Goal: Information Seeking & Learning: Learn about a topic

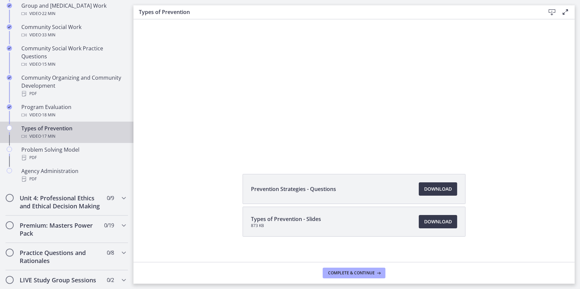
scroll to position [60, 0]
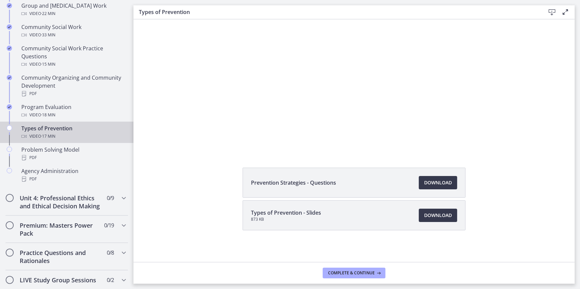
click at [169, 206] on div "Prevention Strategies - Questions Download Opens in a new window Types of Preve…" at bounding box center [354, 215] width 441 height 95
click at [120, 195] on icon "Chapters" at bounding box center [124, 198] width 8 height 8
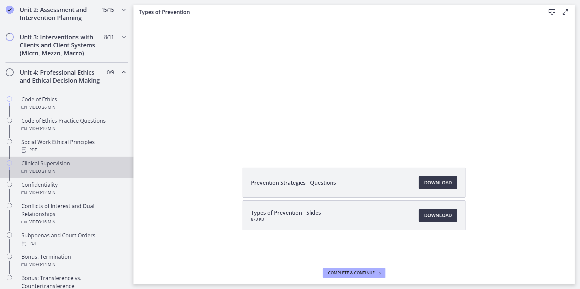
scroll to position [212, 0]
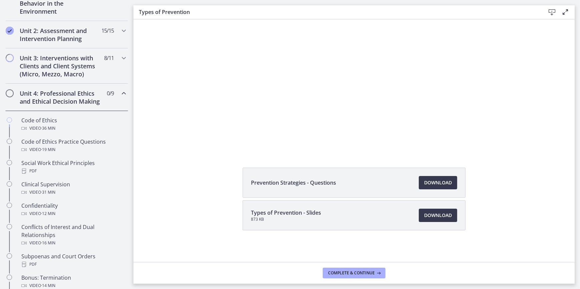
click at [118, 87] on div "Unit 4: Professional Ethics and Ethical Decision Making 0 / 9 Completed" at bounding box center [66, 97] width 123 height 27
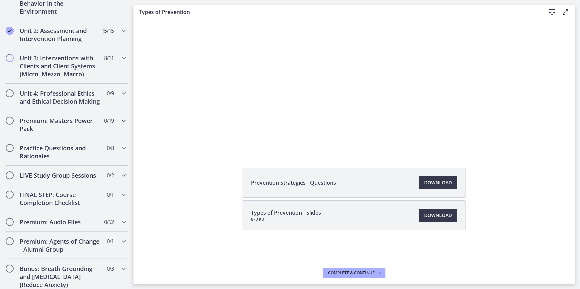
click at [114, 127] on div "Premium: Masters Power Pack 0 / 19 Completed" at bounding box center [66, 124] width 123 height 27
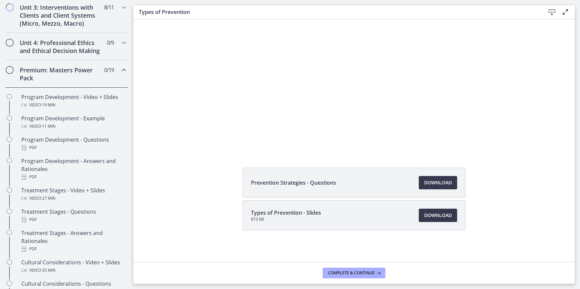
scroll to position [182, 0]
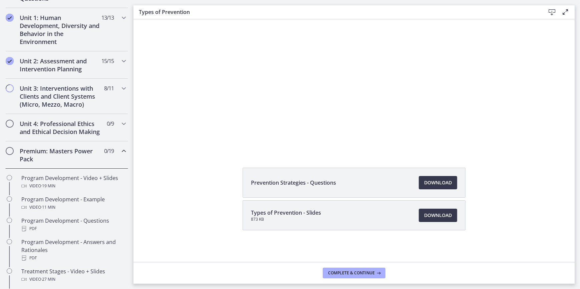
click at [121, 155] on icon "Chapters" at bounding box center [124, 151] width 8 height 8
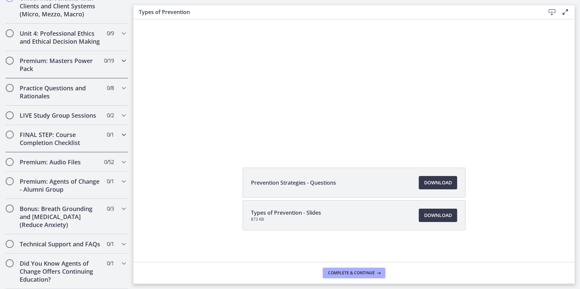
scroll to position [287, 0]
click at [114, 79] on div "Practice Questions and Rationales 0 / 8 Completed" at bounding box center [66, 91] width 123 height 27
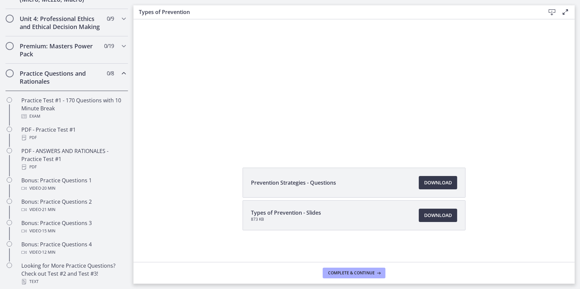
click at [120, 77] on icon "Chapters" at bounding box center [124, 73] width 8 height 8
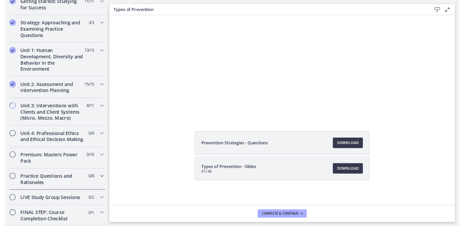
scroll to position [0, 0]
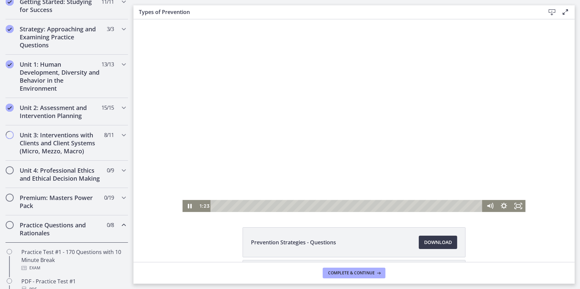
click at [342, 105] on div at bounding box center [353, 115] width 343 height 193
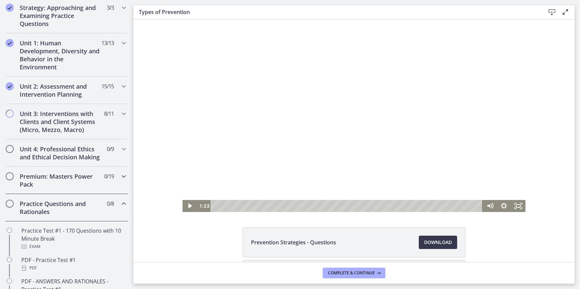
scroll to position [166, 0]
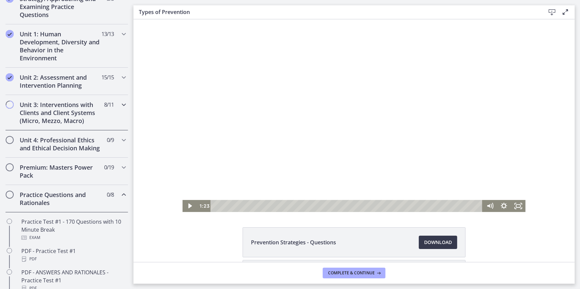
click at [120, 105] on icon "Chapters" at bounding box center [124, 105] width 8 height 8
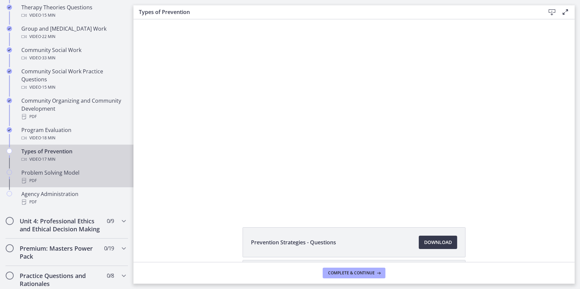
scroll to position [347, 0]
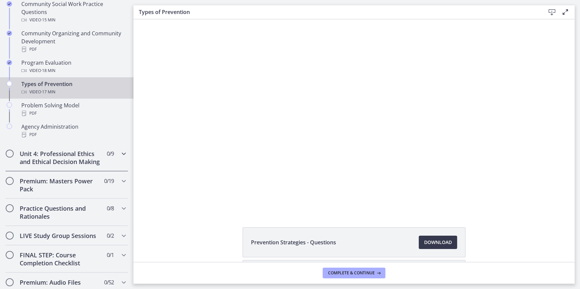
click at [85, 161] on h2 "Unit 4: Professional Ethics and Ethical Decision Making" at bounding box center [60, 158] width 81 height 16
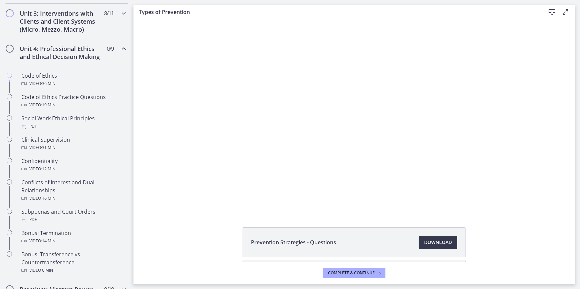
scroll to position [257, 0]
click at [116, 53] on div "Unit 4: Professional Ethics and Ethical Decision Making 0 / 9 Completed" at bounding box center [66, 52] width 123 height 27
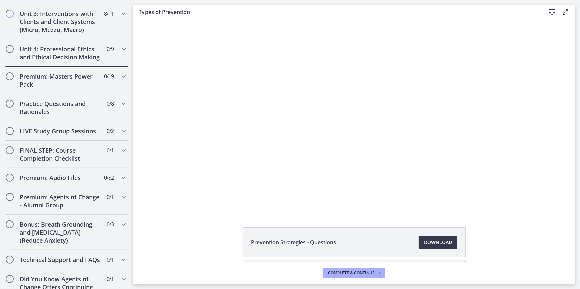
click at [120, 49] on icon "Chapters" at bounding box center [124, 49] width 8 height 8
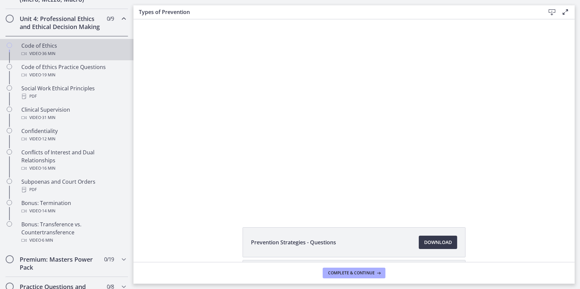
scroll to position [287, 0]
click at [66, 60] on link "Code of Ethics Video · 36 min" at bounding box center [67, 49] width 134 height 21
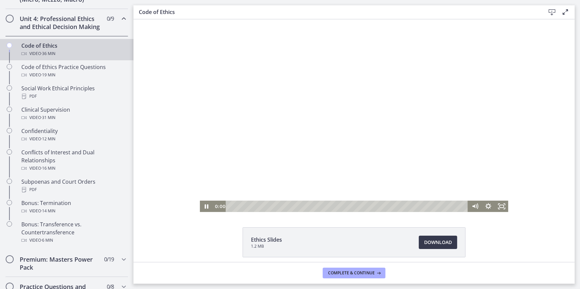
drag, startPoint x: 238, startPoint y: 207, endPoint x: 207, endPoint y: 181, distance: 41.0
click at [196, 196] on div "Click for sound @keyframes VOLUME_SMALL_WAVE_FLASH { 0% { opacity: 0; } 33% { o…" at bounding box center [353, 115] width 441 height 193
click at [283, 121] on div at bounding box center [354, 115] width 309 height 193
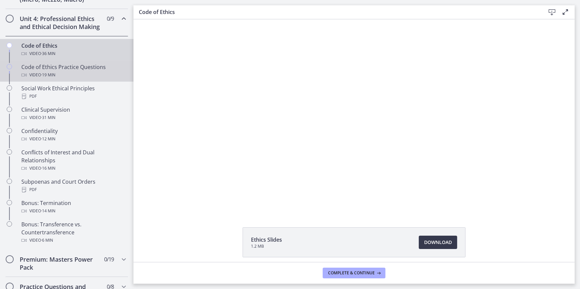
click at [38, 75] on div "Code of Ethics Practice Questions Video · 19 min" at bounding box center [73, 71] width 104 height 16
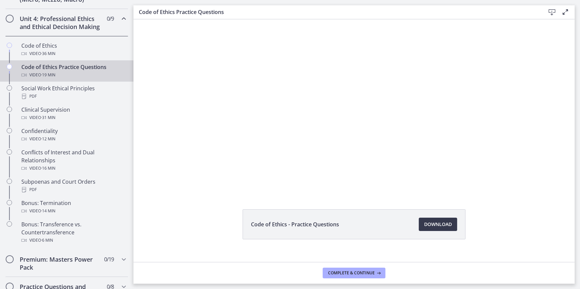
scroll to position [27, 0]
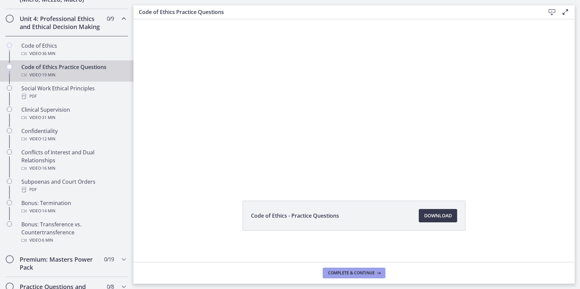
click at [360, 275] on span "Complete & continue" at bounding box center [351, 273] width 47 height 5
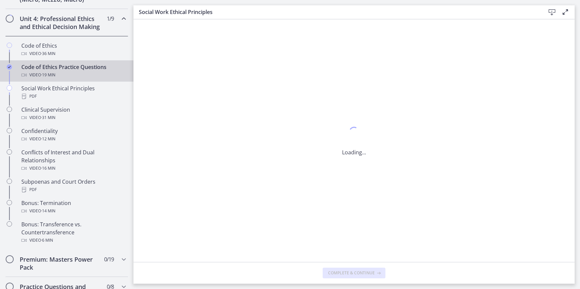
scroll to position [0, 0]
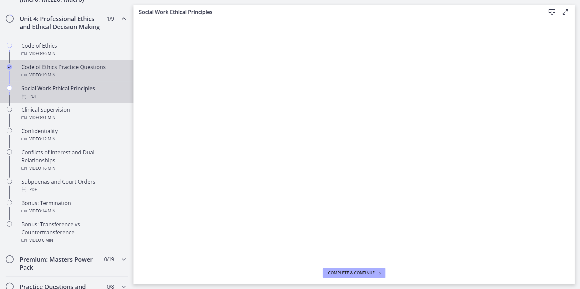
click at [53, 78] on div "Code of Ethics Practice Questions Video · 19 min" at bounding box center [73, 71] width 104 height 16
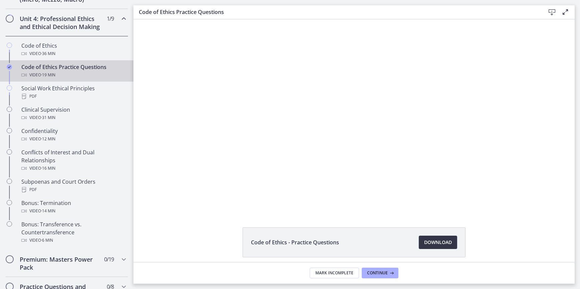
click at [432, 247] on link "Download Opens in a new window" at bounding box center [438, 242] width 38 height 13
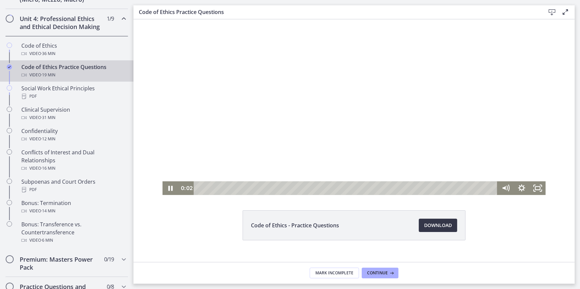
scroll to position [27, 0]
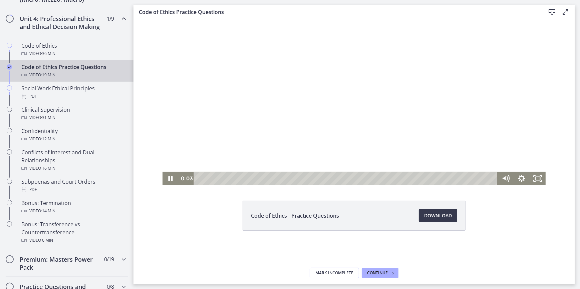
click at [280, 83] on div at bounding box center [354, 89] width 384 height 193
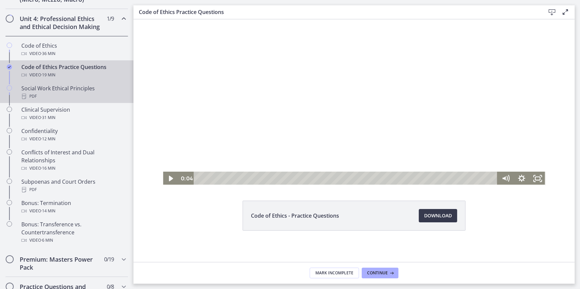
click at [54, 100] on div "PDF" at bounding box center [73, 96] width 104 height 8
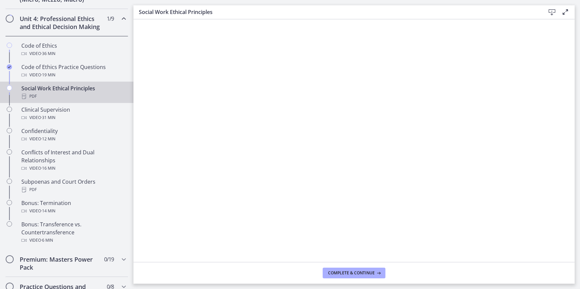
click at [554, 14] on icon at bounding box center [552, 12] width 8 height 8
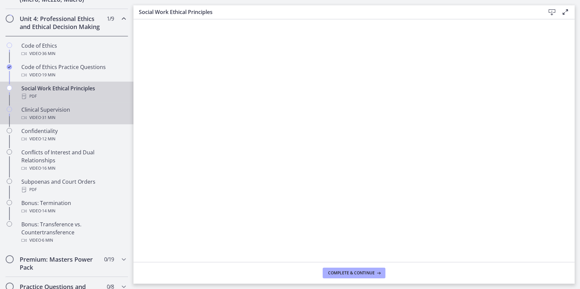
click at [67, 122] on div "Video · 31 min" at bounding box center [73, 118] width 104 height 8
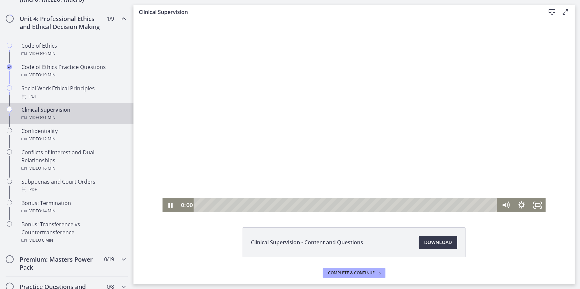
click at [335, 135] on div at bounding box center [354, 115] width 384 height 193
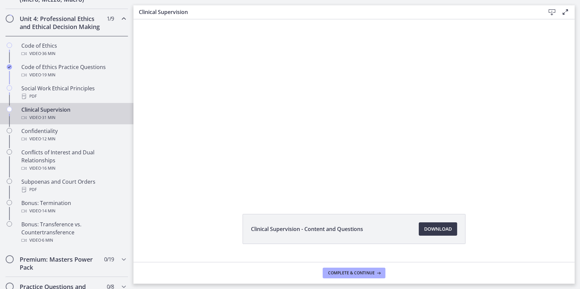
scroll to position [27, 0]
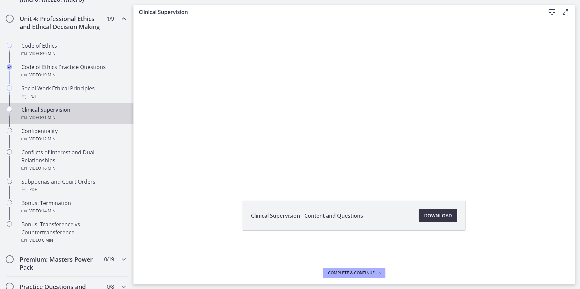
click at [441, 215] on span "Download Opens in a new window" at bounding box center [438, 216] width 28 height 8
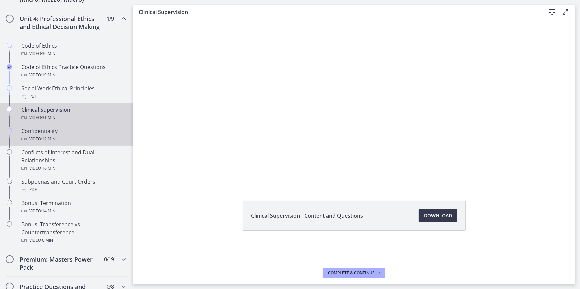
click at [57, 136] on div "Confidentiality Video · 12 min" at bounding box center [73, 135] width 104 height 16
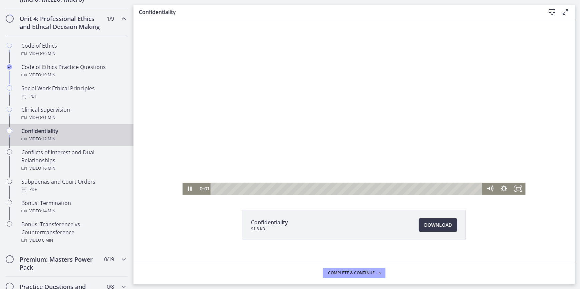
scroll to position [27, 0]
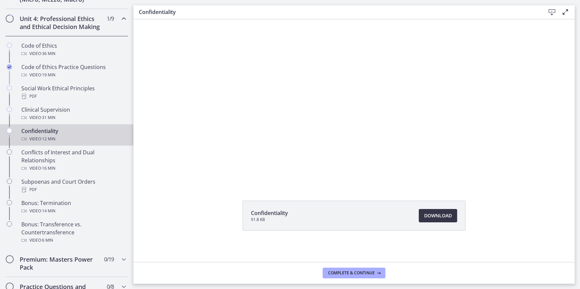
click at [434, 216] on span "Download Opens in a new window" at bounding box center [438, 216] width 28 height 8
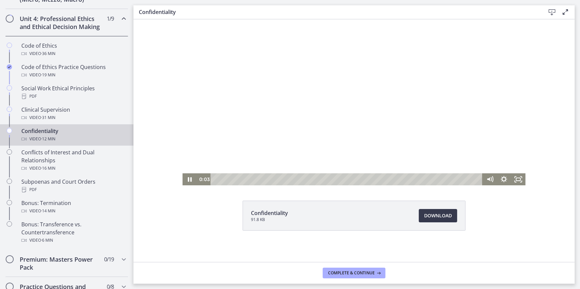
drag, startPoint x: 301, startPoint y: 87, endPoint x: 249, endPoint y: 82, distance: 52.7
click at [296, 84] on div at bounding box center [353, 89] width 343 height 193
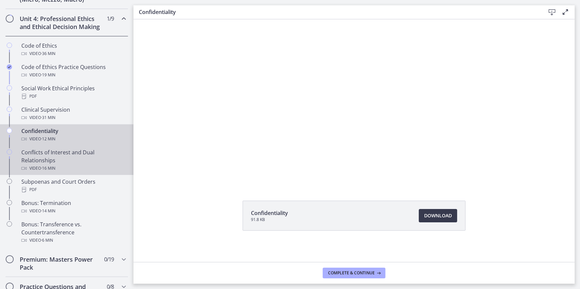
click at [95, 159] on div "Conflicts of Interest and Dual Relationships Video · 16 min" at bounding box center [73, 161] width 104 height 24
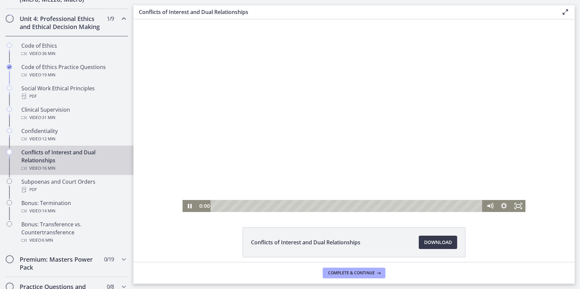
scroll to position [27, 0]
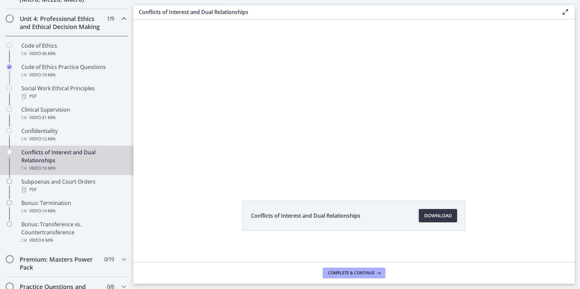
click at [443, 220] on link "Download Opens in a new window" at bounding box center [438, 215] width 38 height 13
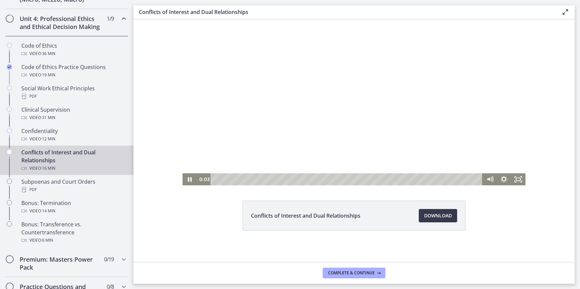
click at [209, 112] on div at bounding box center [353, 89] width 343 height 193
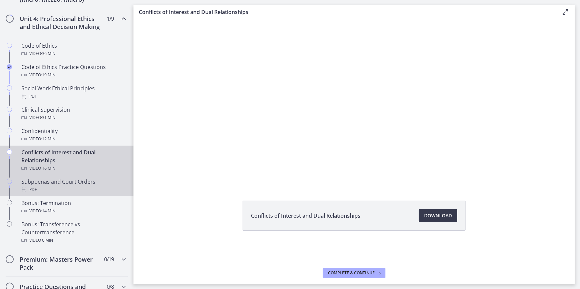
click at [83, 184] on link "Subpoenas and Court Orders PDF" at bounding box center [67, 185] width 134 height 21
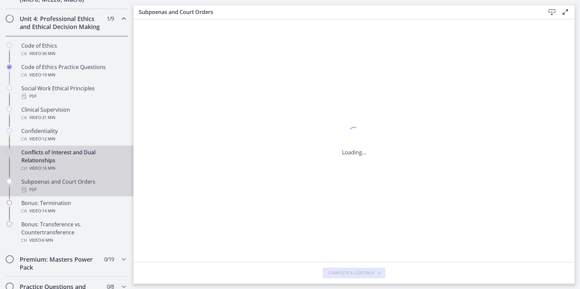
scroll to position [0, 0]
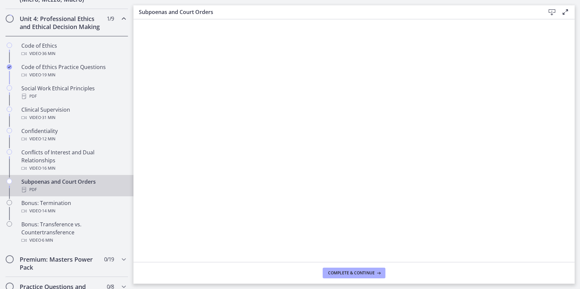
click at [552, 13] on icon at bounding box center [552, 12] width 8 height 8
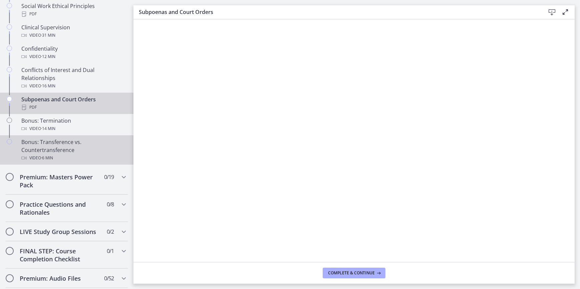
scroll to position [378, 0]
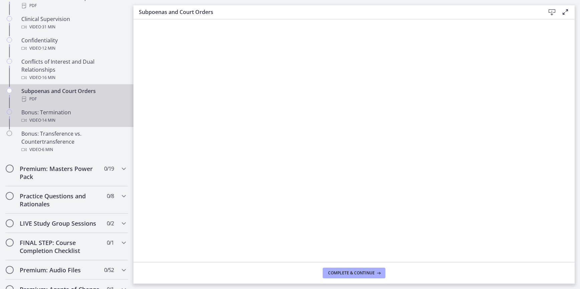
click at [43, 120] on div "Bonus: Termination Video · 14 min" at bounding box center [73, 116] width 104 height 16
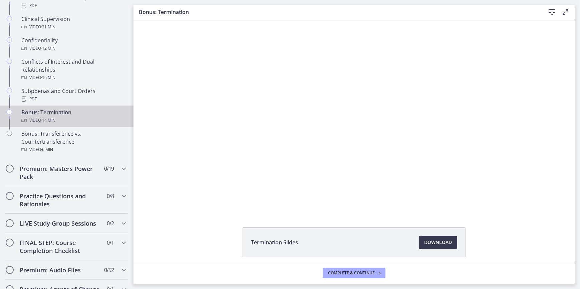
scroll to position [27, 0]
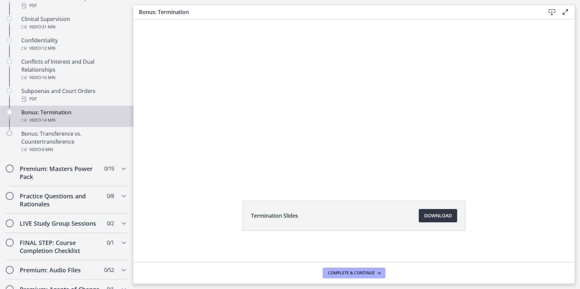
click at [427, 214] on span "Download Opens in a new window" at bounding box center [438, 216] width 28 height 8
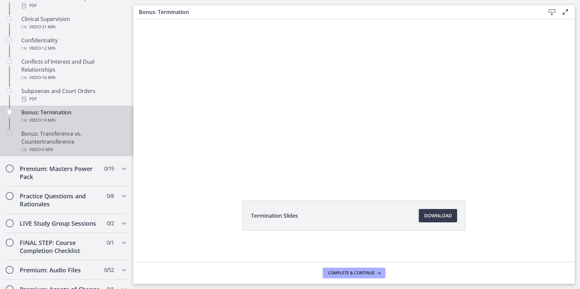
click at [64, 147] on div "Bonus: Transference vs. Countertransference Video · 6 min" at bounding box center [73, 142] width 104 height 24
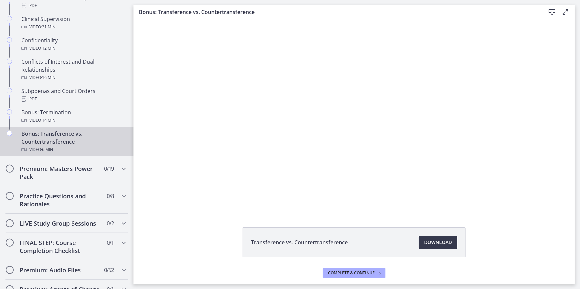
scroll to position [27, 0]
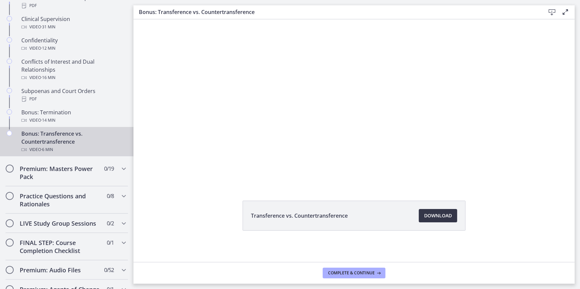
click at [436, 214] on span "Download Opens in a new window" at bounding box center [438, 216] width 28 height 8
click at [120, 173] on icon "Chapters" at bounding box center [124, 169] width 8 height 8
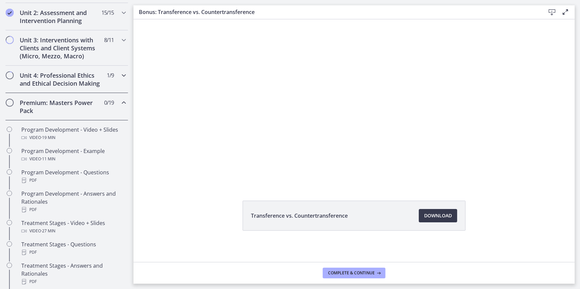
scroll to position [257, 0]
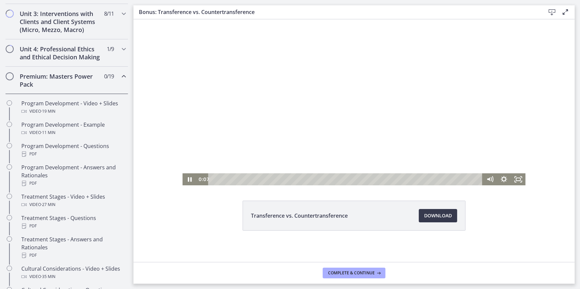
click at [251, 97] on div at bounding box center [353, 89] width 343 height 193
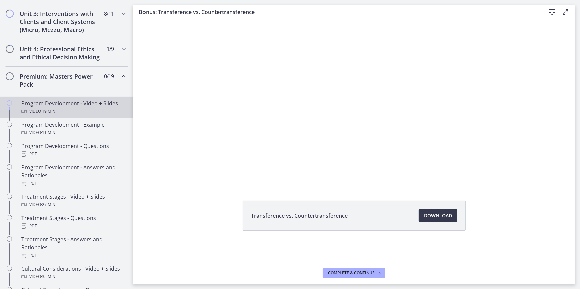
click at [62, 113] on div "Program Development - Video + Slides Video · 19 min" at bounding box center [73, 107] width 104 height 16
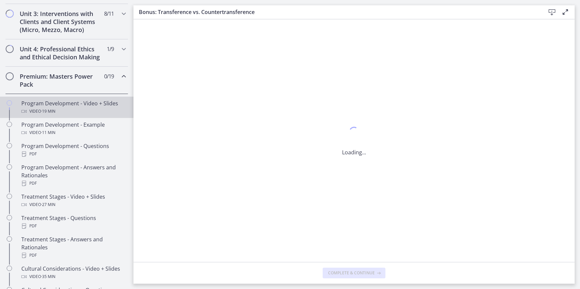
scroll to position [0, 0]
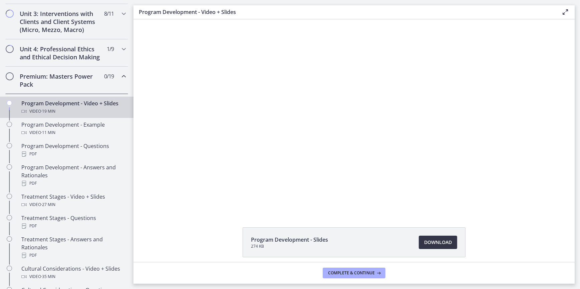
scroll to position [27, 0]
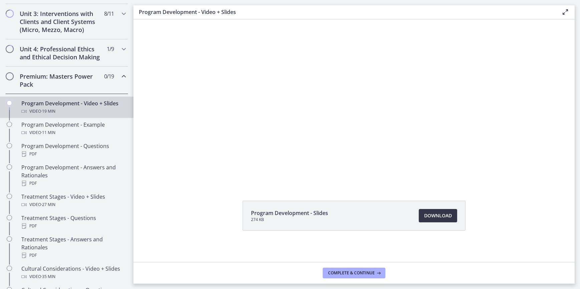
click at [432, 217] on span "Download Opens in a new window" at bounding box center [438, 216] width 28 height 8
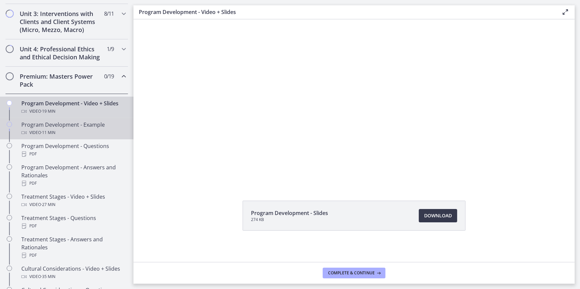
click at [68, 134] on div "Program Development - Example Video · 11 min" at bounding box center [73, 129] width 104 height 16
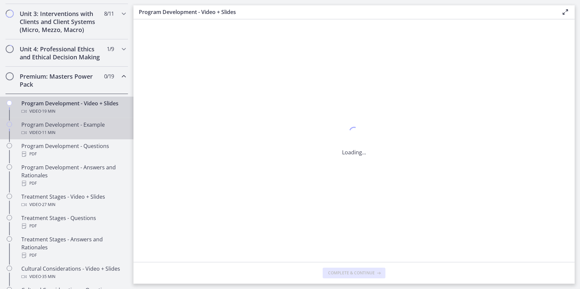
scroll to position [0, 0]
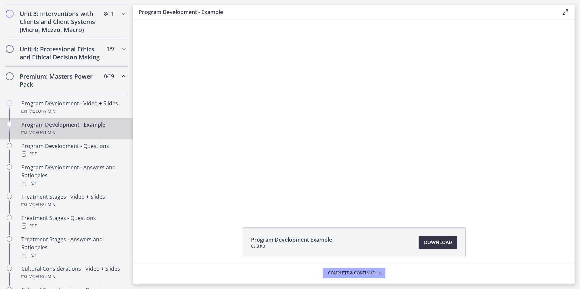
click at [431, 242] on span "Download Opens in a new window" at bounding box center [438, 243] width 28 height 8
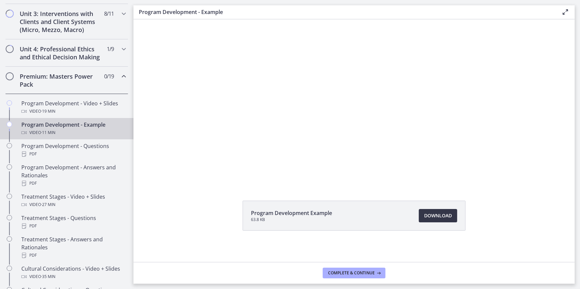
scroll to position [27, 0]
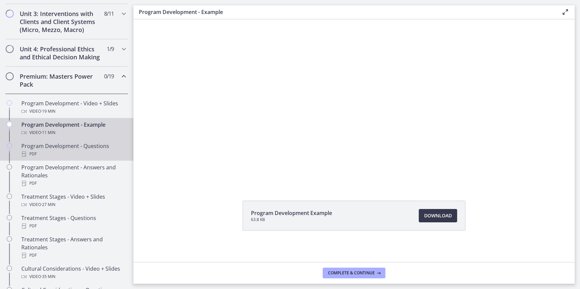
click at [68, 158] on div "PDF" at bounding box center [73, 154] width 104 height 8
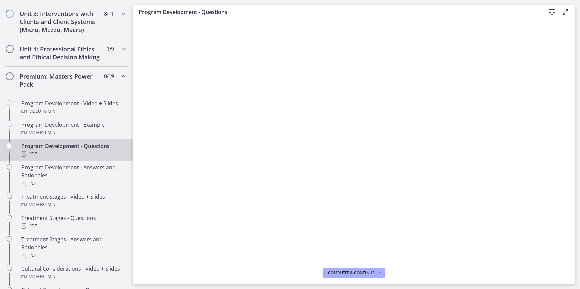
click at [554, 9] on icon at bounding box center [552, 12] width 8 height 8
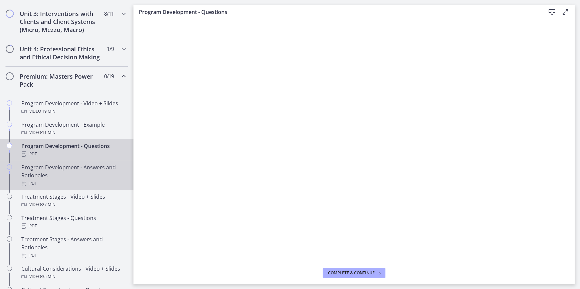
click at [75, 181] on div "Program Development - Answers and Rationales PDF" at bounding box center [73, 176] width 104 height 24
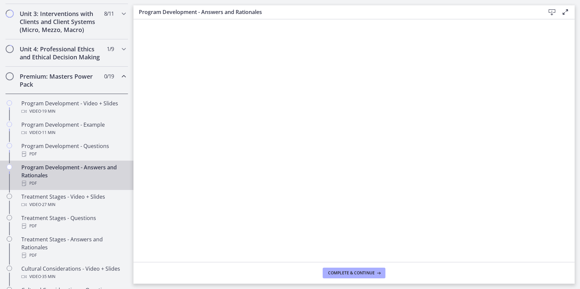
click at [552, 11] on icon at bounding box center [552, 12] width 8 height 8
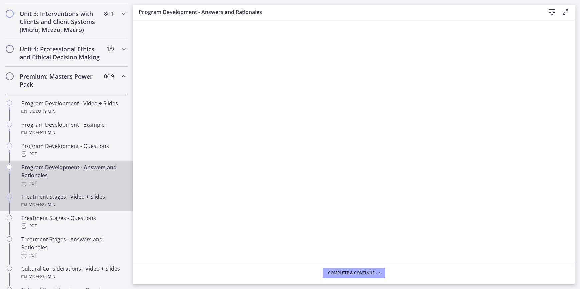
click at [75, 206] on div "Treatment Stages - Video + Slides Video · 27 min" at bounding box center [73, 201] width 104 height 16
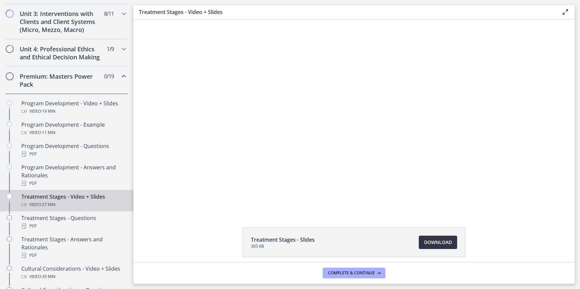
click at [440, 240] on span "Download Opens in a new window" at bounding box center [438, 243] width 28 height 8
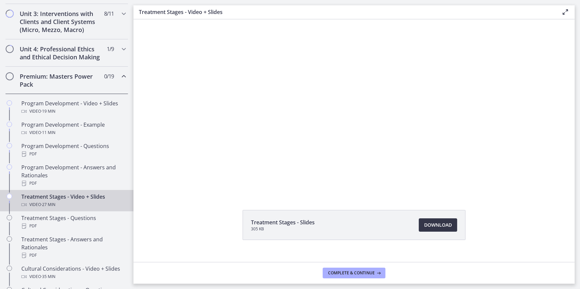
scroll to position [27, 0]
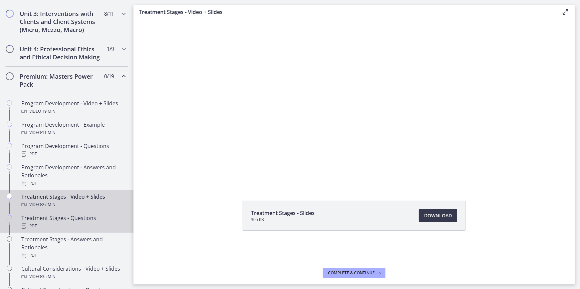
click at [58, 228] on div "Treatment Stages - Questions PDF" at bounding box center [73, 222] width 104 height 16
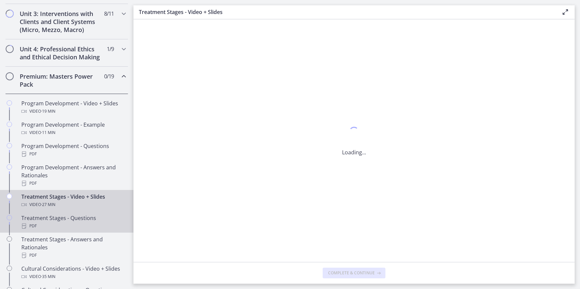
scroll to position [0, 0]
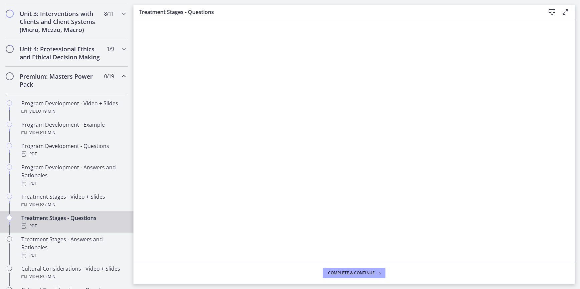
click at [553, 11] on icon at bounding box center [552, 12] width 8 height 8
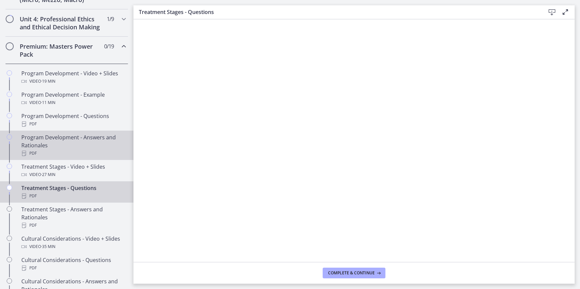
scroll to position [347, 0]
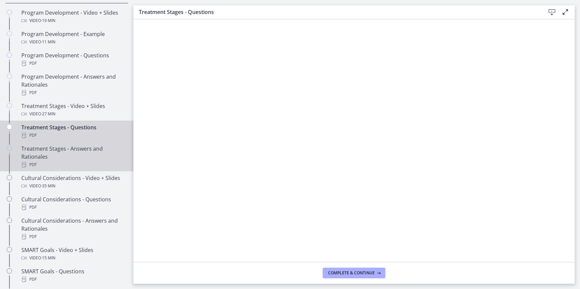
click at [66, 164] on div "Treatment Stages - Answers and Rationales PDF" at bounding box center [73, 157] width 104 height 24
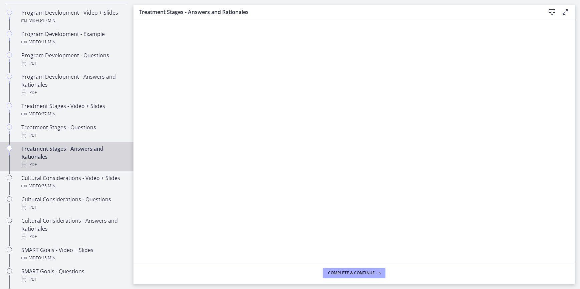
click at [549, 12] on icon at bounding box center [552, 12] width 8 height 8
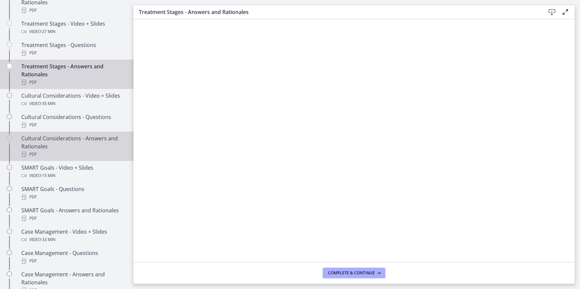
scroll to position [439, 0]
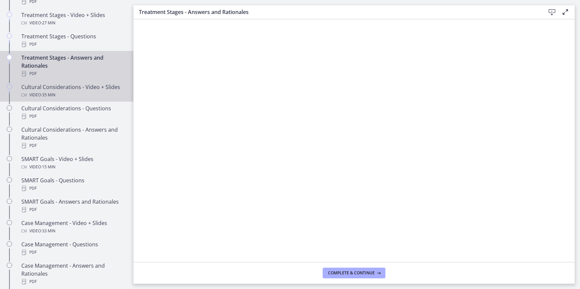
click at [67, 99] on div "Video · 35 min" at bounding box center [73, 95] width 104 height 8
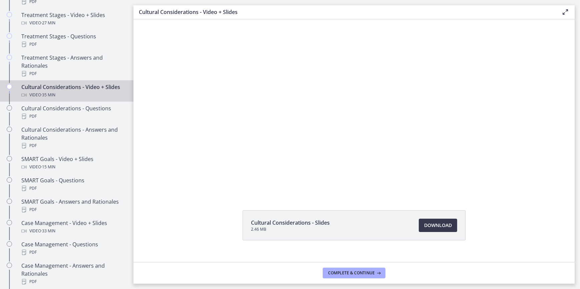
scroll to position [27, 0]
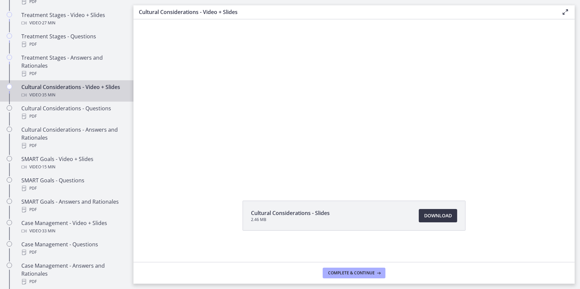
click at [442, 215] on span "Download Opens in a new window" at bounding box center [438, 216] width 28 height 8
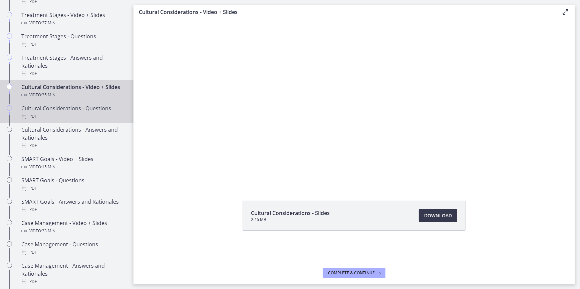
click at [58, 121] on div "PDF" at bounding box center [73, 116] width 104 height 8
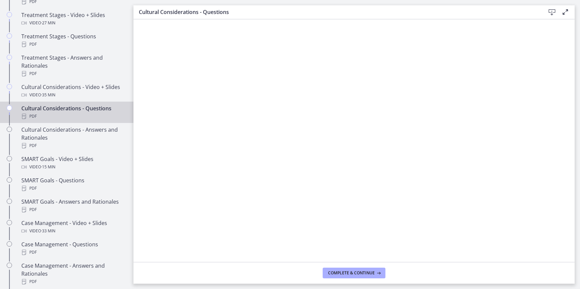
click at [549, 13] on icon at bounding box center [552, 12] width 8 height 8
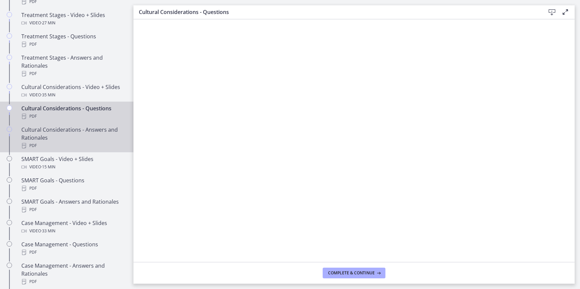
click at [55, 148] on div "Cultural Considerations - Answers and Rationales PDF" at bounding box center [73, 138] width 104 height 24
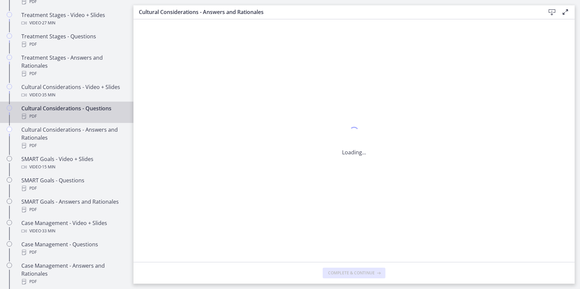
click at [59, 121] on div "PDF" at bounding box center [73, 116] width 104 height 8
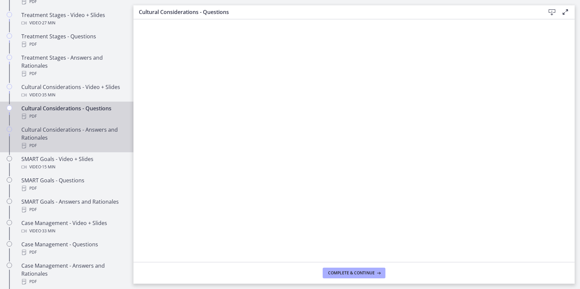
click at [67, 138] on div "Cultural Considerations - Answers and Rationales PDF" at bounding box center [73, 138] width 104 height 24
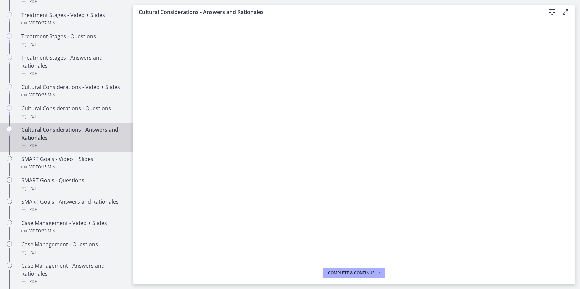
click at [551, 9] on icon at bounding box center [552, 12] width 8 height 8
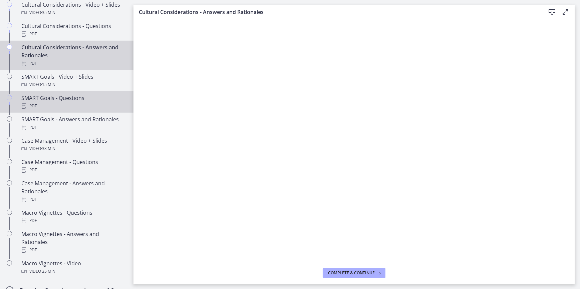
scroll to position [530, 0]
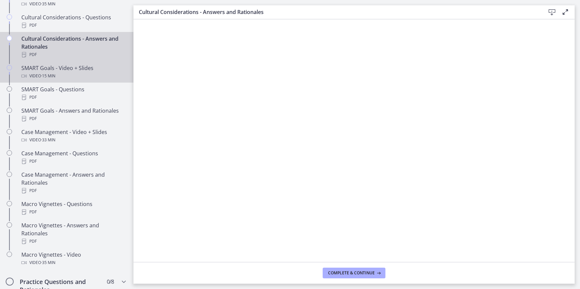
click at [59, 80] on div "Video · 15 min" at bounding box center [73, 76] width 104 height 8
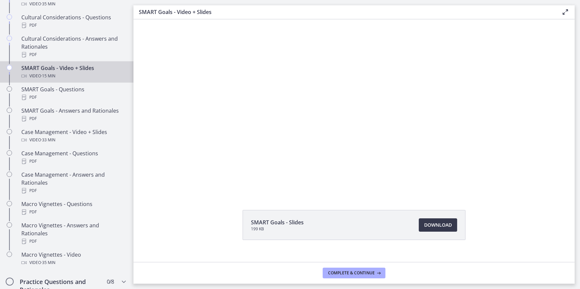
scroll to position [27, 0]
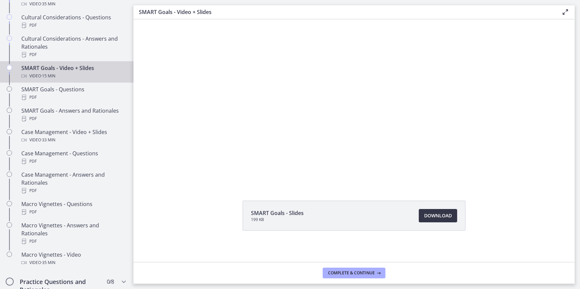
click at [439, 219] on span "Download Opens in a new window" at bounding box center [438, 216] width 28 height 8
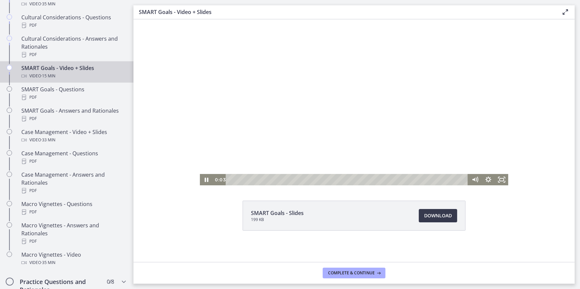
click at [227, 124] on div at bounding box center [354, 89] width 309 height 193
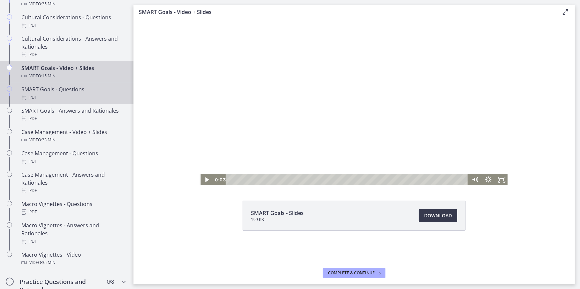
click at [70, 101] on div "PDF" at bounding box center [73, 97] width 104 height 8
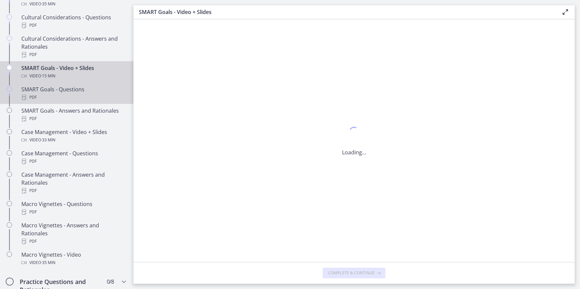
scroll to position [0, 0]
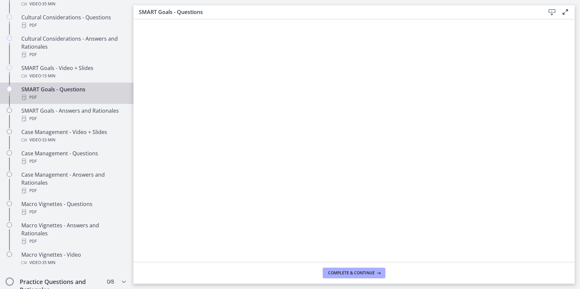
click at [550, 11] on icon at bounding box center [552, 12] width 8 height 8
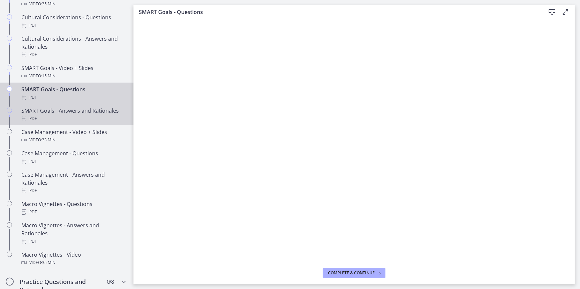
click at [49, 120] on div "SMART Goals - Answers and Rationales PDF" at bounding box center [73, 115] width 104 height 16
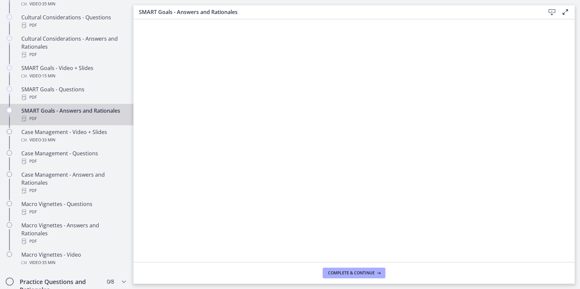
click at [550, 13] on icon at bounding box center [552, 12] width 8 height 8
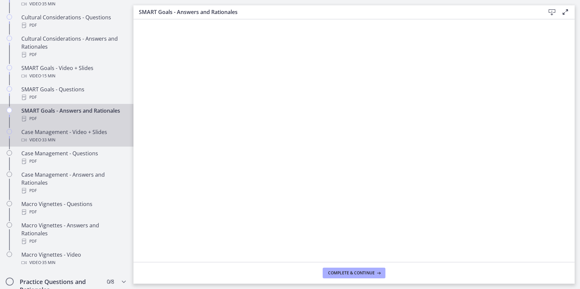
click at [77, 143] on div "Case Management - Video + Slides Video · 33 min" at bounding box center [73, 136] width 104 height 16
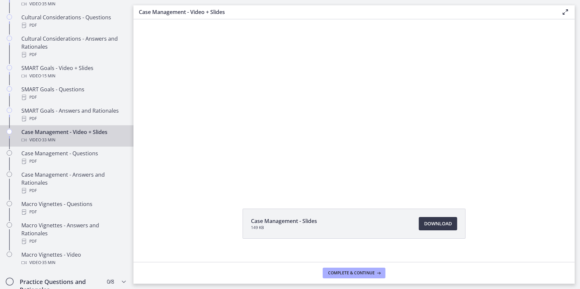
scroll to position [27, 0]
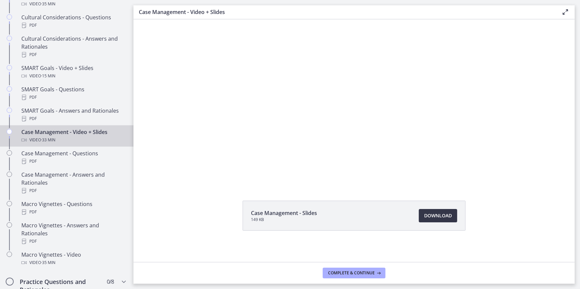
click at [447, 217] on span "Download Opens in a new window" at bounding box center [438, 216] width 28 height 8
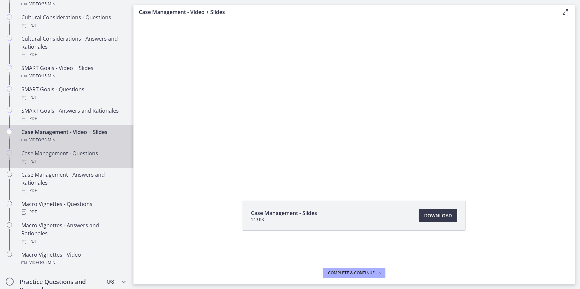
click at [70, 164] on div "Case Management - Questions PDF" at bounding box center [73, 158] width 104 height 16
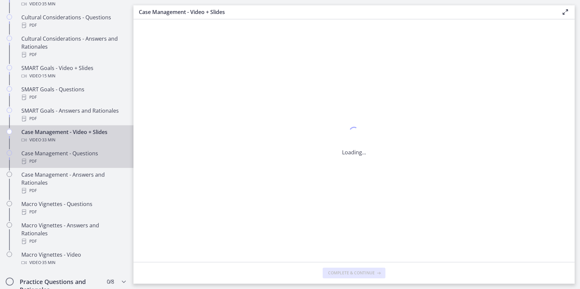
scroll to position [0, 0]
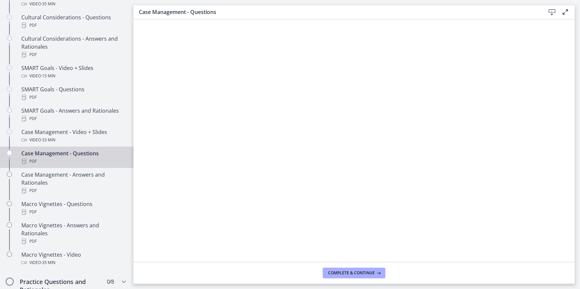
click at [553, 11] on icon at bounding box center [552, 12] width 8 height 8
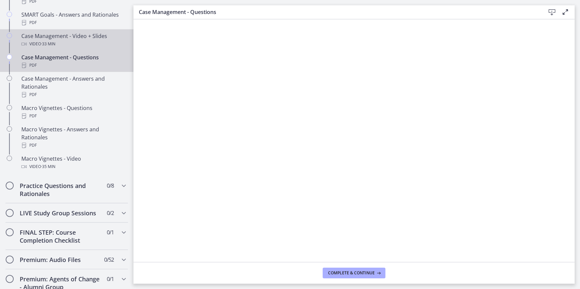
scroll to position [651, 0]
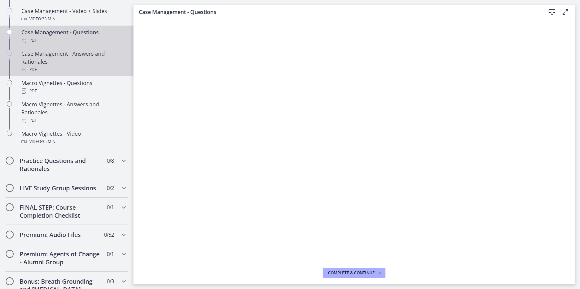
click at [52, 72] on div "Case Management - Answers and Rationales PDF" at bounding box center [73, 62] width 104 height 24
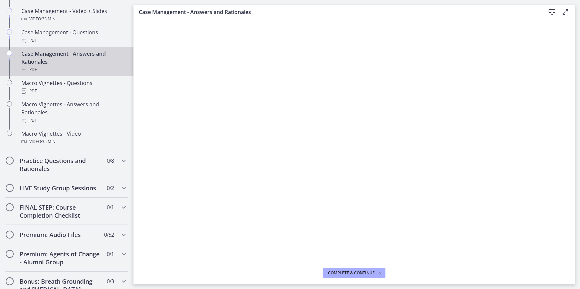
click at [553, 13] on icon at bounding box center [552, 12] width 8 height 8
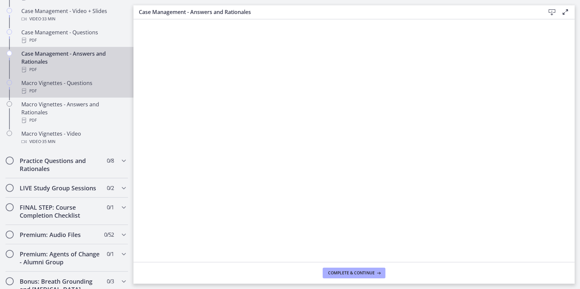
click at [60, 93] on div "Macro Vignettes - Questions PDF" at bounding box center [73, 87] width 104 height 16
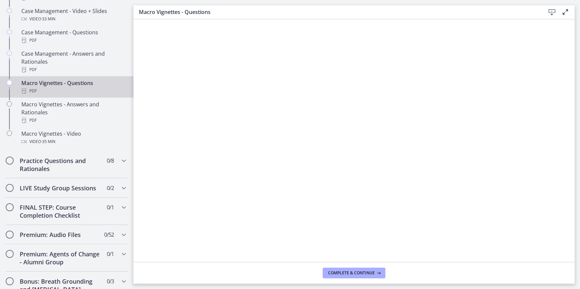
click at [550, 7] on div "Macro Vignettes - Questions Download Enable fullscreen" at bounding box center [354, 12] width 441 height 14
click at [551, 10] on icon at bounding box center [552, 12] width 8 height 8
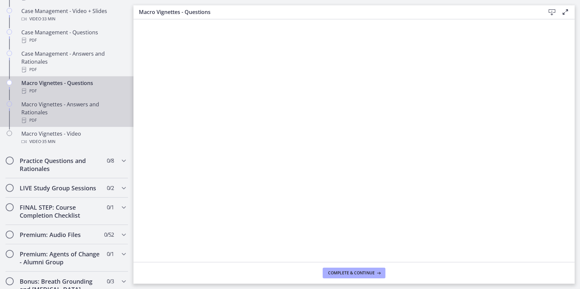
click at [59, 110] on div "Macro Vignettes - Answers and Rationales PDF" at bounding box center [73, 112] width 104 height 24
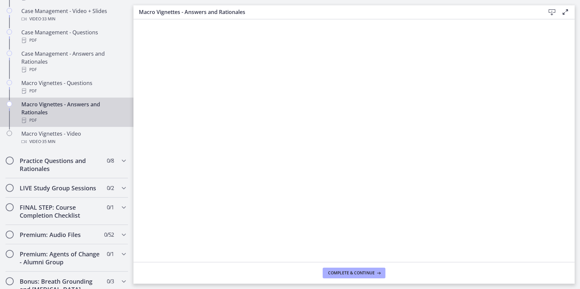
click at [550, 12] on icon at bounding box center [552, 12] width 8 height 8
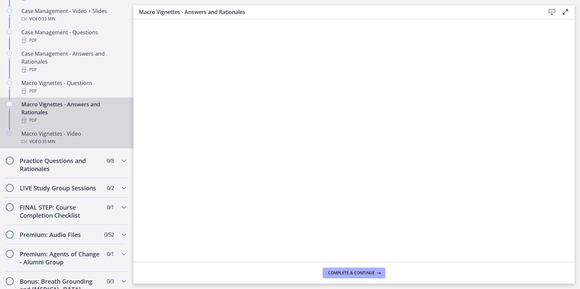
click at [69, 142] on div "Macro Vignettes - Video Video · 35 min" at bounding box center [73, 138] width 104 height 16
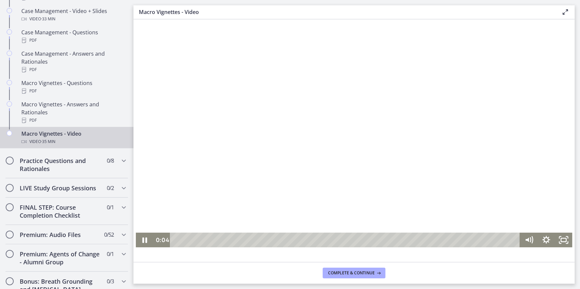
click at [257, 150] on div at bounding box center [354, 140] width 437 height 216
click at [142, 243] on icon "Play Video" at bounding box center [144, 240] width 5 height 7
drag, startPoint x: 177, startPoint y: 242, endPoint x: 135, endPoint y: 228, distance: 45.0
click at [136, 228] on div "Click for sound @keyframes VOLUME_SMALL_WAVE_FLASH { 0% { opacity: 0; } 33% { o…" at bounding box center [354, 140] width 437 height 216
click at [142, 241] on icon "Pause" at bounding box center [144, 241] width 5 height 6
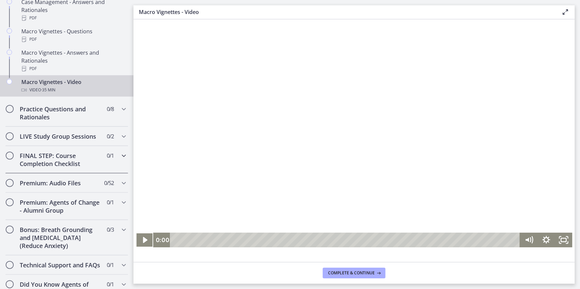
scroll to position [712, 0]
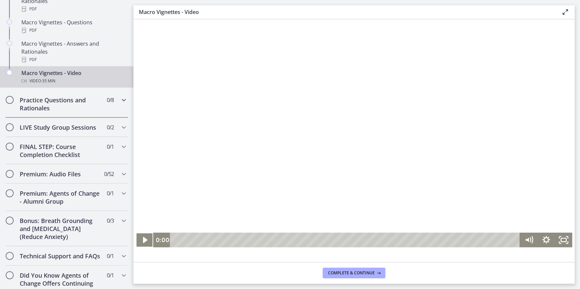
click at [74, 112] on h2 "Practice Questions and Rationales" at bounding box center [60, 104] width 81 height 16
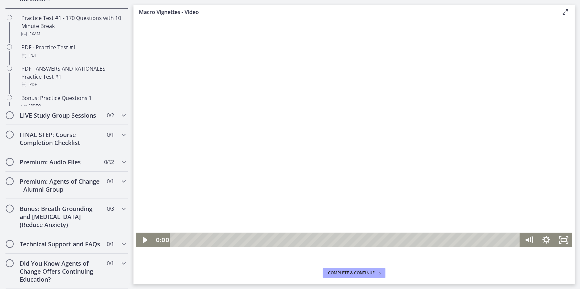
scroll to position [359, 0]
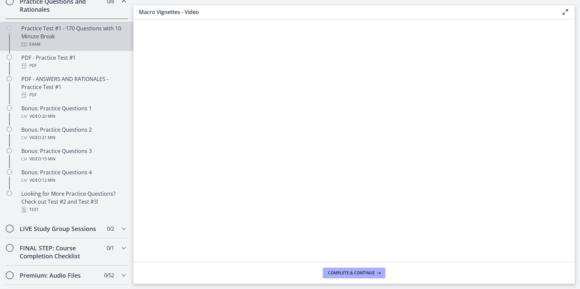
click at [49, 44] on div "Practice Test #1 - 170 Questions with 10 Minute Break Exam" at bounding box center [73, 36] width 104 height 24
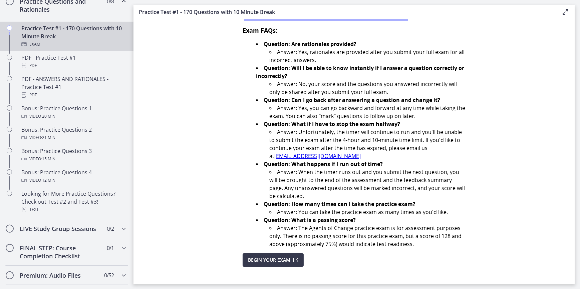
scroll to position [182, 0]
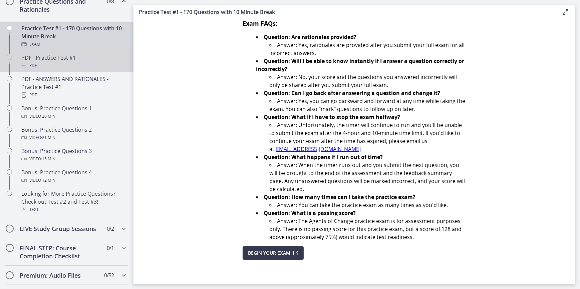
click at [61, 67] on div "PDF - Practice Test #1 PDF" at bounding box center [73, 62] width 104 height 16
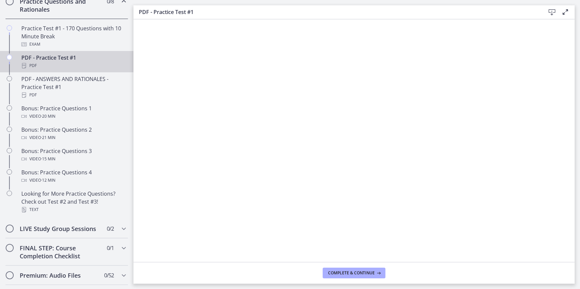
click at [553, 12] on icon at bounding box center [552, 12] width 8 height 8
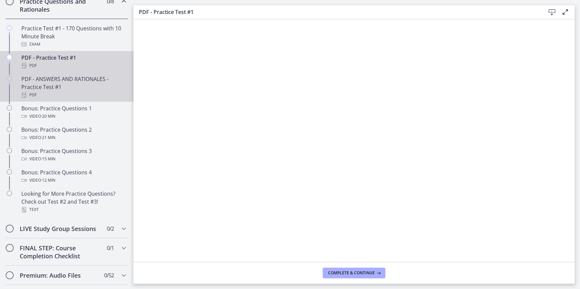
click at [75, 91] on div "PDF - ANSWERS AND RATIONALES - Practice Test #1 PDF" at bounding box center [73, 87] width 104 height 24
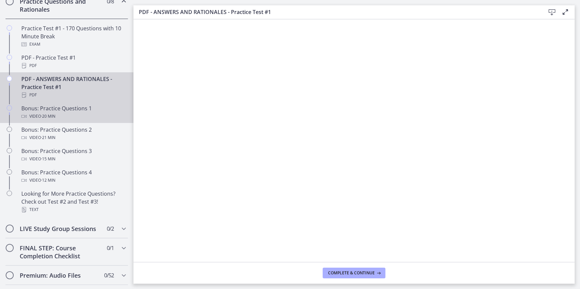
click at [46, 121] on span "· 20 min" at bounding box center [48, 116] width 14 height 8
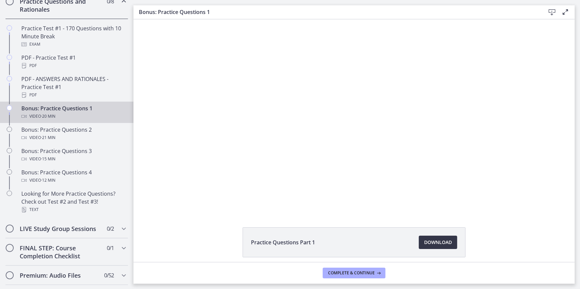
click at [431, 246] on span "Download Opens in a new window" at bounding box center [438, 243] width 28 height 8
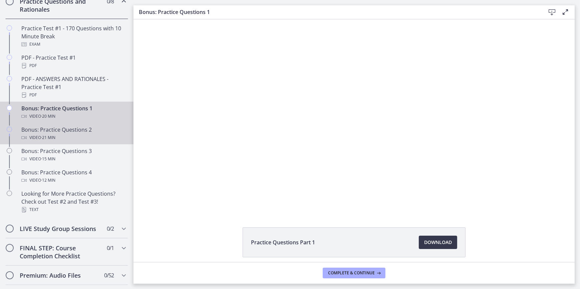
click at [65, 142] on div "Video · 21 min" at bounding box center [73, 138] width 104 height 8
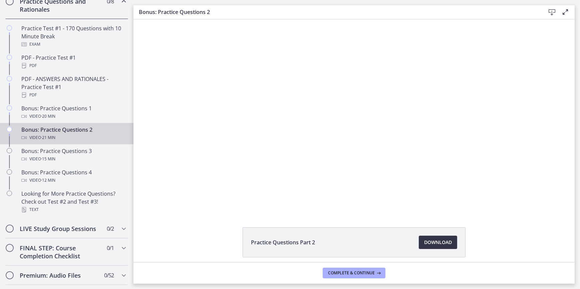
click at [431, 240] on span "Download Opens in a new window" at bounding box center [438, 243] width 28 height 8
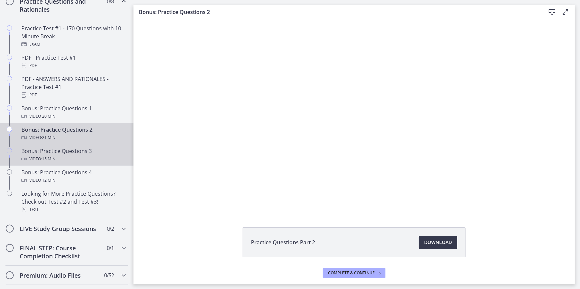
click at [70, 163] on div "Video · 15 min" at bounding box center [73, 159] width 104 height 8
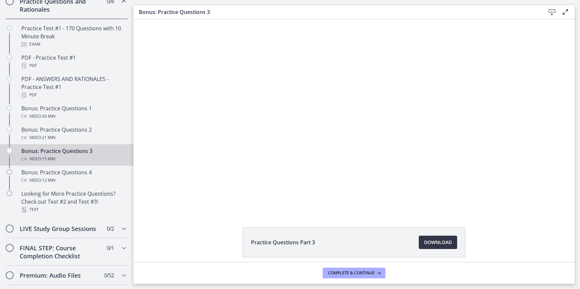
click at [428, 244] on span "Download Opens in a new window" at bounding box center [438, 243] width 28 height 8
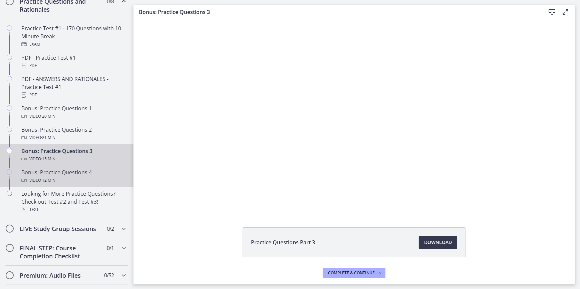
click at [80, 182] on div "Bonus: Practice Questions 4 Video · 12 min" at bounding box center [73, 177] width 104 height 16
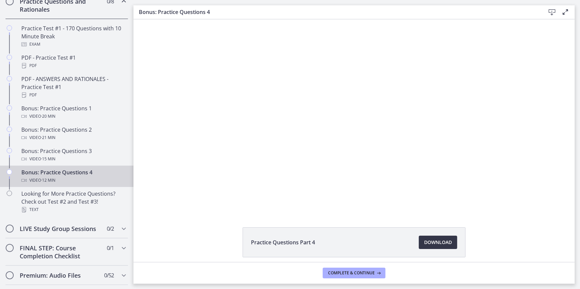
click at [425, 242] on span "Download Opens in a new window" at bounding box center [438, 243] width 28 height 8
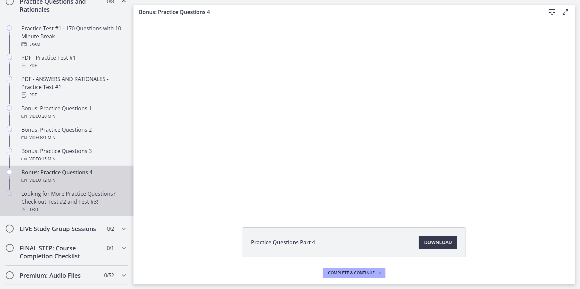
click at [98, 207] on div "Looking for More Practice Questions? Check out Test #2 and Test #3! Text" at bounding box center [73, 202] width 104 height 24
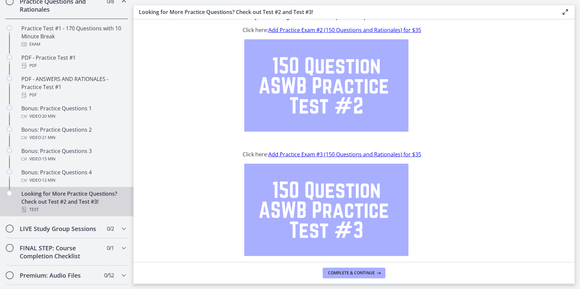
scroll to position [51, 0]
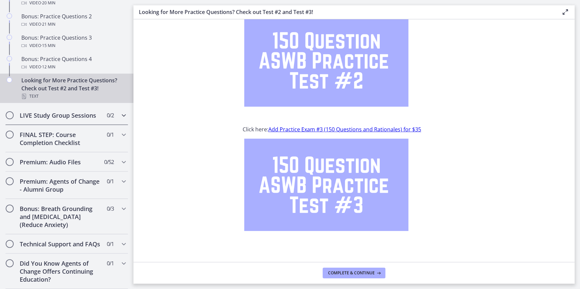
click at [74, 120] on div "LIVE Study Group Sessions 0 / 2 Completed" at bounding box center [66, 115] width 123 height 19
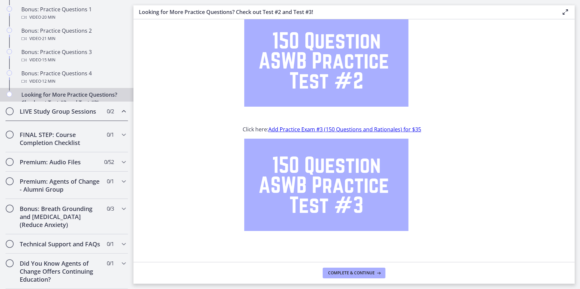
scroll to position [335, 0]
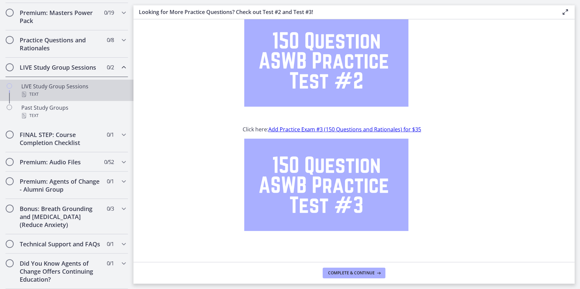
click at [56, 90] on div "Text" at bounding box center [73, 94] width 104 height 8
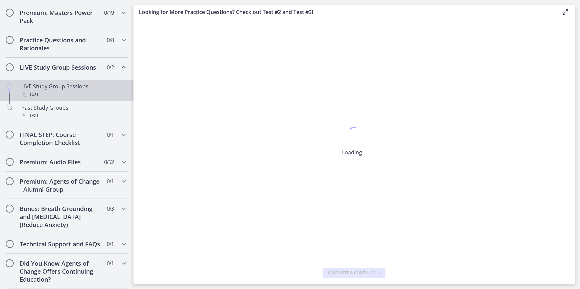
scroll to position [0, 0]
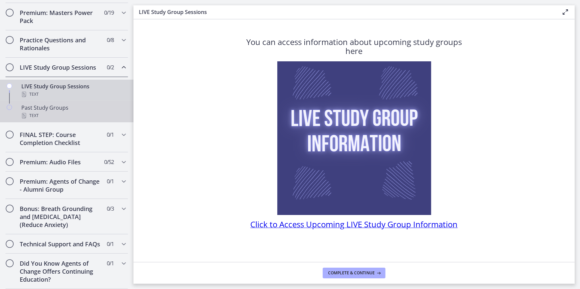
click at [52, 104] on div "Past Study Groups Text" at bounding box center [73, 112] width 104 height 16
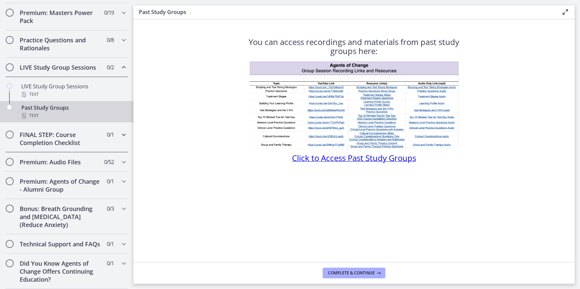
click at [73, 133] on h2 "FINAL STEP: Course Completion Checklist" at bounding box center [60, 139] width 81 height 16
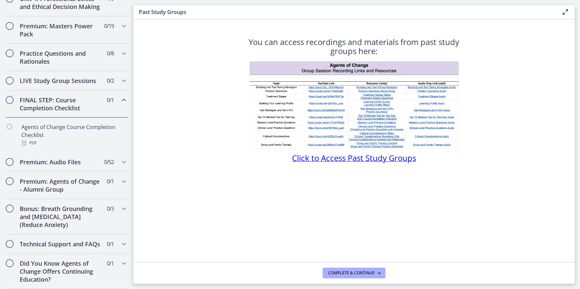
scroll to position [321, 0]
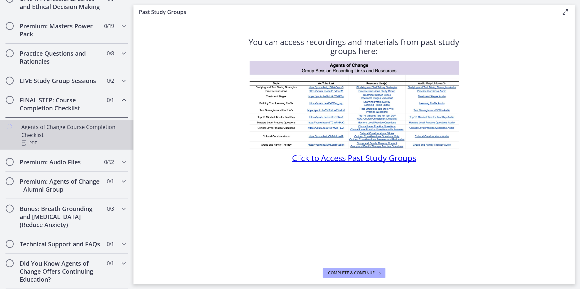
click at [74, 130] on div "Agents of Change Course Completion Checklist PDF" at bounding box center [73, 135] width 104 height 24
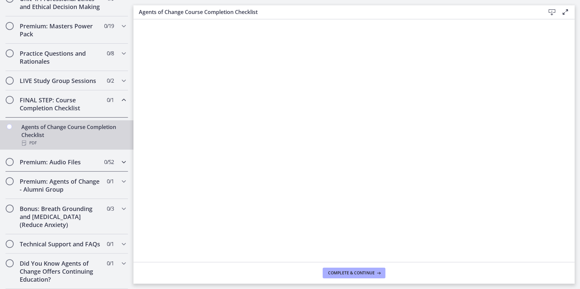
click at [64, 158] on h2 "Premium: Audio Files" at bounding box center [60, 162] width 81 height 8
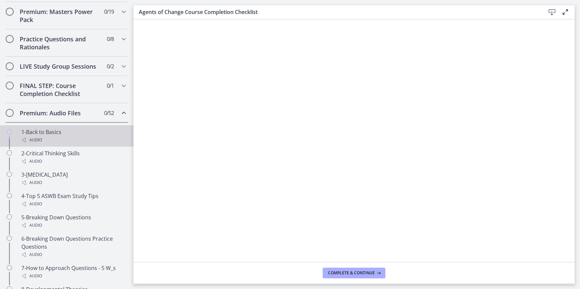
click at [61, 144] on div "Audio" at bounding box center [73, 140] width 104 height 8
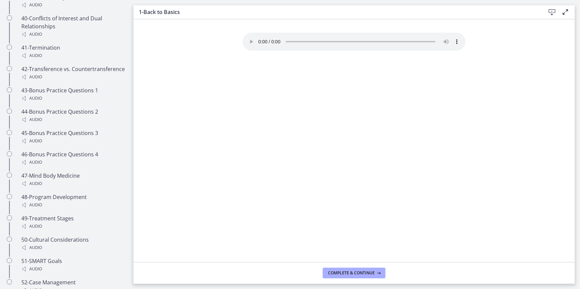
scroll to position [1435, 0]
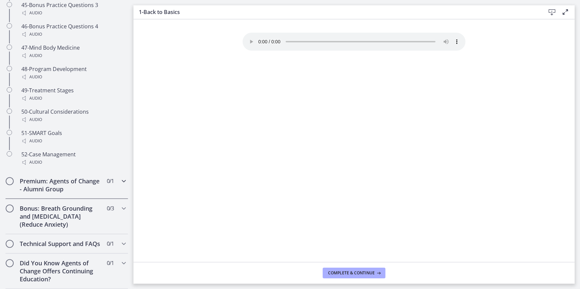
click at [75, 181] on h2 "Premium: Agents of Change - Alumni Group" at bounding box center [60, 186] width 81 height 16
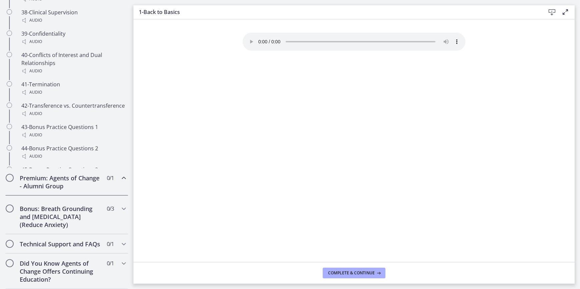
scroll to position [314, 0]
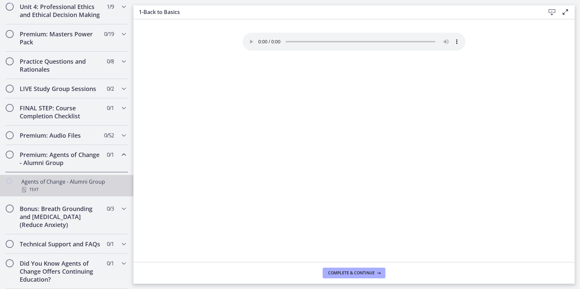
click at [78, 186] on div "Text" at bounding box center [73, 190] width 104 height 8
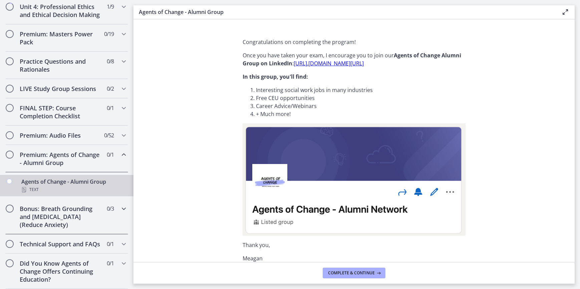
click at [80, 206] on h2 "Bonus: Breath Grounding and [MEDICAL_DATA] (Reduce Anxiety)" at bounding box center [60, 217] width 81 height 24
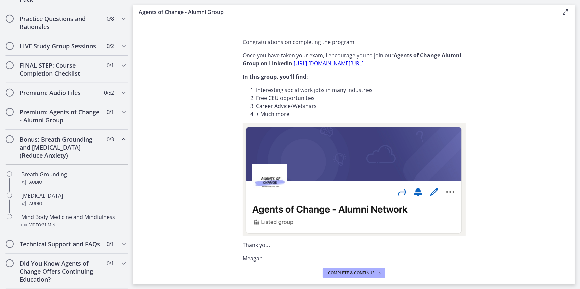
scroll to position [357, 0]
drag, startPoint x: 59, startPoint y: 240, endPoint x: 61, endPoint y: 217, distance: 23.5
click at [59, 240] on h2 "Technical Support and FAQs" at bounding box center [60, 244] width 81 height 8
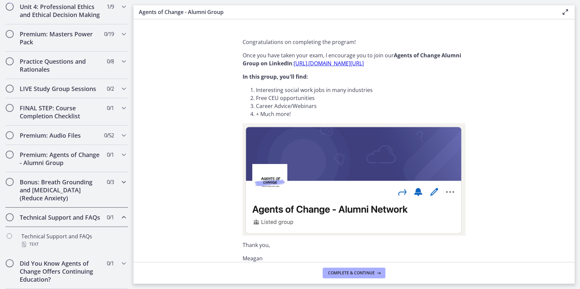
scroll to position [314, 0]
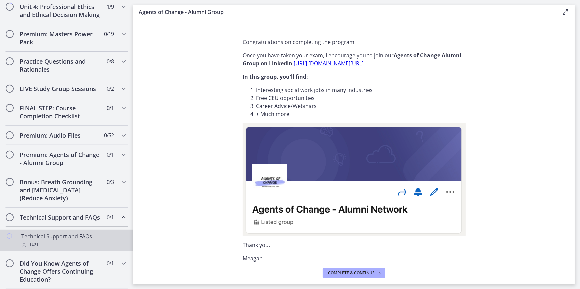
click at [50, 240] on div "Technical Support and FAQs Text" at bounding box center [73, 241] width 104 height 16
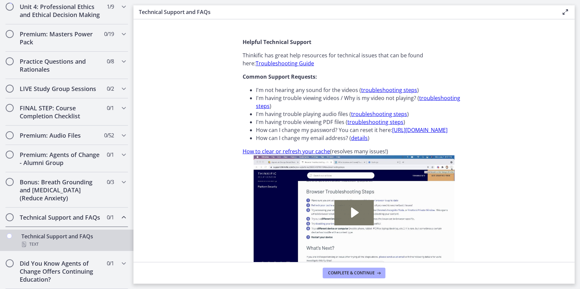
click at [55, 217] on h2 "Technical Support and FAQs" at bounding box center [60, 218] width 81 height 8
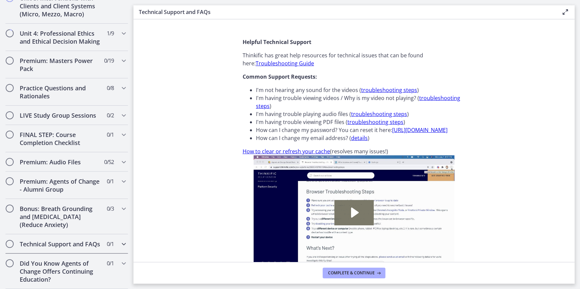
click at [49, 240] on h2 "Technical Support and FAQs" at bounding box center [60, 244] width 81 height 8
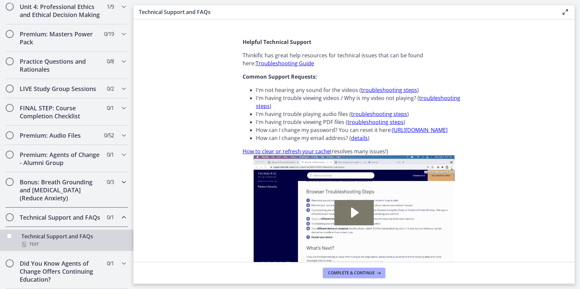
click at [47, 178] on h2 "Bonus: Breath Grounding and [MEDICAL_DATA] (Reduce Anxiety)" at bounding box center [60, 190] width 81 height 24
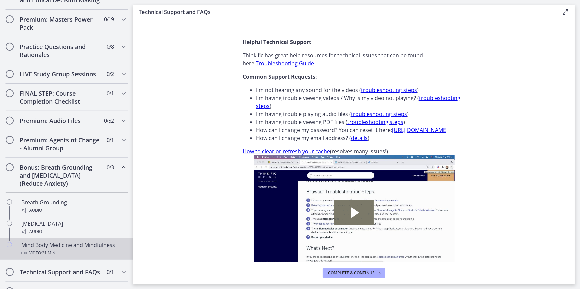
click at [49, 255] on div "Mind Body Medicine and Mindfulness Video · 21 min" at bounding box center [73, 249] width 104 height 16
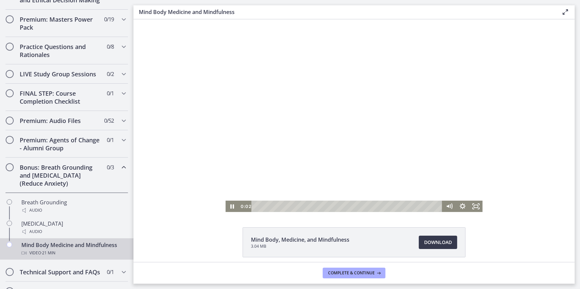
click at [284, 103] on div at bounding box center [353, 115] width 257 height 193
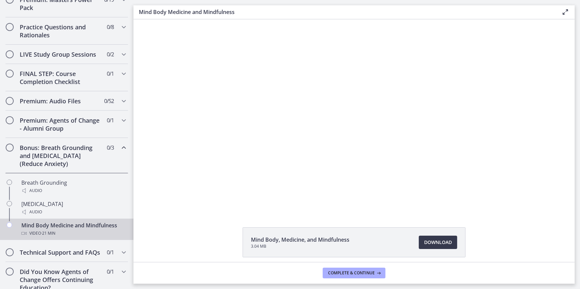
scroll to position [344, 0]
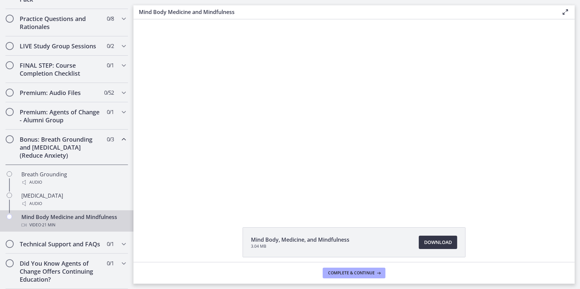
click at [432, 241] on span "Download Opens in a new window" at bounding box center [438, 243] width 28 height 8
click at [76, 263] on h2 "Did You Know Agents of Change Offers Continuing Education?" at bounding box center [60, 272] width 81 height 24
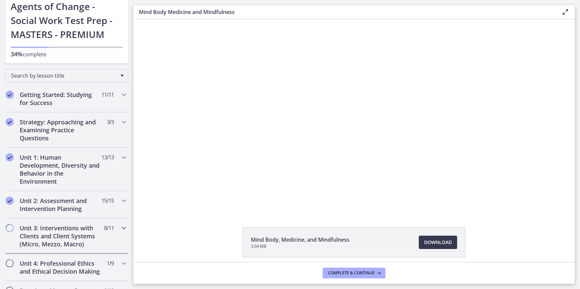
scroll to position [0, 0]
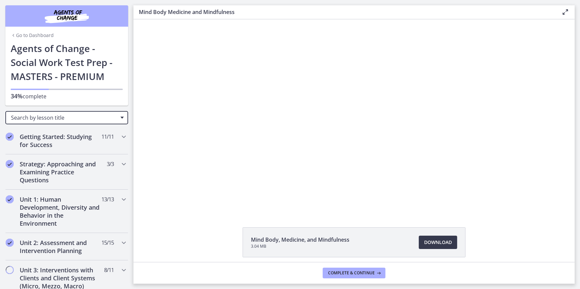
click at [61, 118] on span "Search by lesson title" at bounding box center [64, 117] width 106 height 7
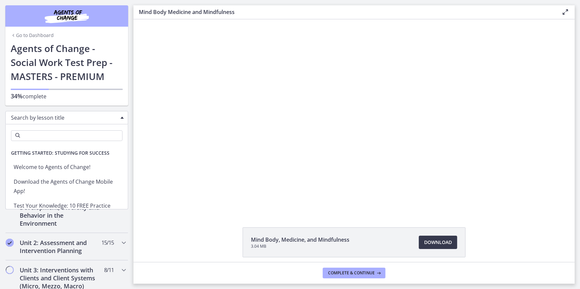
click at [63, 117] on span "Search by lesson title" at bounding box center [64, 117] width 106 height 7
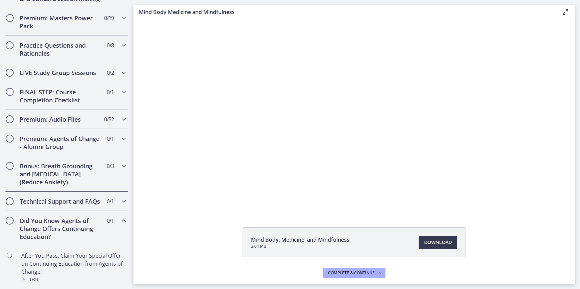
scroll to position [330, 0]
click at [74, 48] on h2 "Practice Questions and Rationales" at bounding box center [60, 49] width 81 height 16
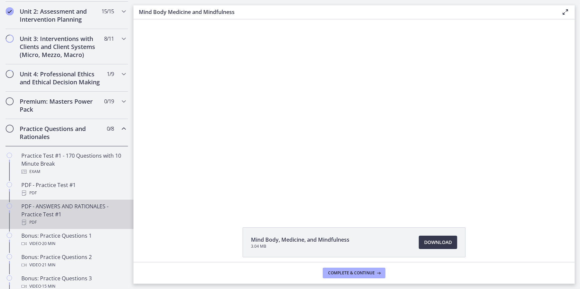
scroll to position [243, 0]
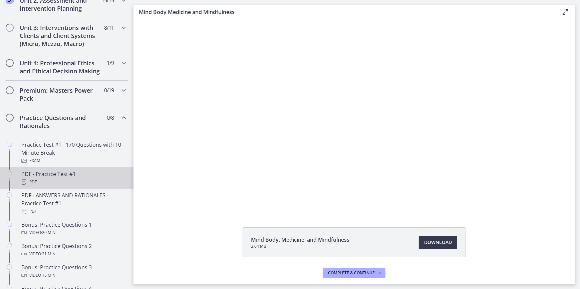
click at [55, 186] on div "PDF" at bounding box center [73, 182] width 104 height 8
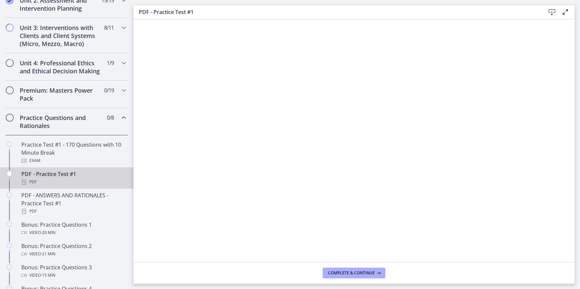
drag, startPoint x: 124, startPoint y: 154, endPoint x: 551, endPoint y: 11, distance: 450.2
click at [551, 11] on icon at bounding box center [552, 12] width 8 height 8
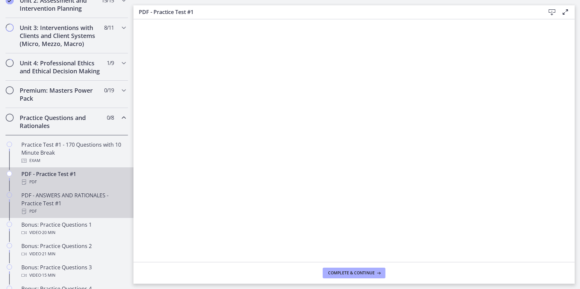
click at [34, 212] on div "PDF - ANSWERS AND RATIONALES - Practice Test #1 PDF" at bounding box center [73, 204] width 104 height 24
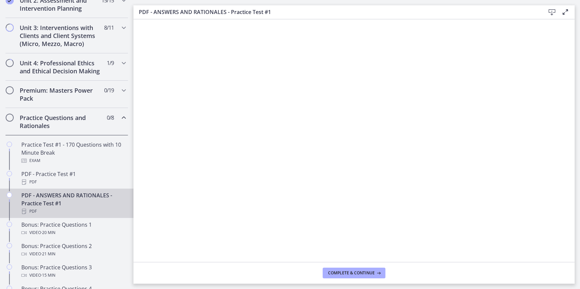
scroll to position [243, 0]
click at [553, 9] on icon at bounding box center [552, 12] width 8 height 8
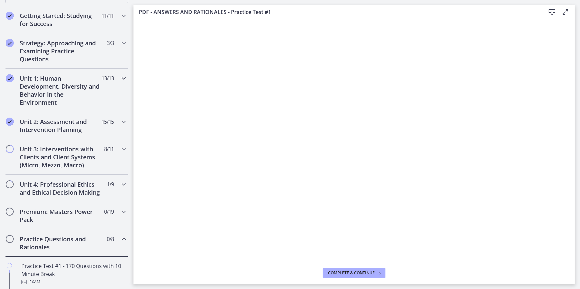
scroll to position [152, 0]
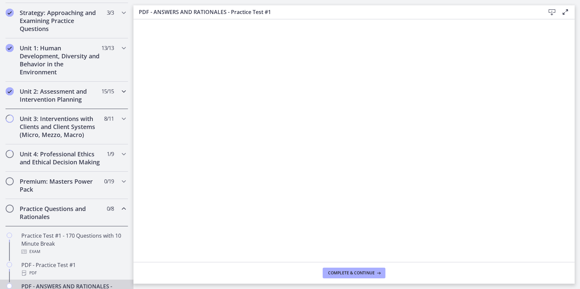
click at [113, 93] on div "Unit 2: Assessment and Intervention Planning 15 / 15 Completed" at bounding box center [66, 95] width 123 height 27
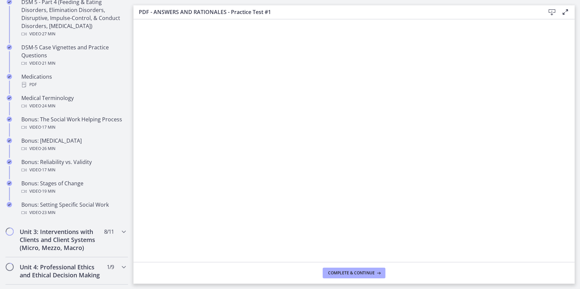
scroll to position [455, 0]
